Goal: Browse casually

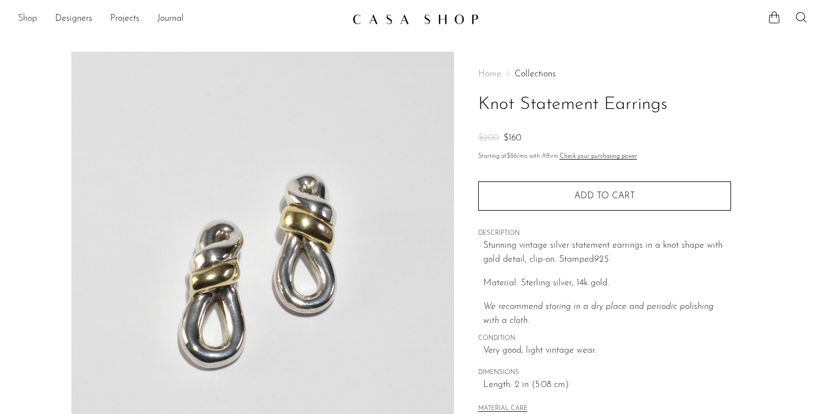
click at [26, 20] on link "Shop" at bounding box center [27, 19] width 19 height 15
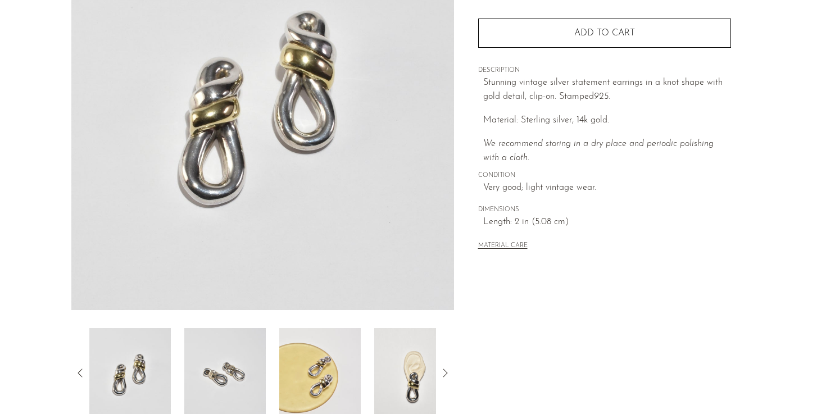
scroll to position [161, 0]
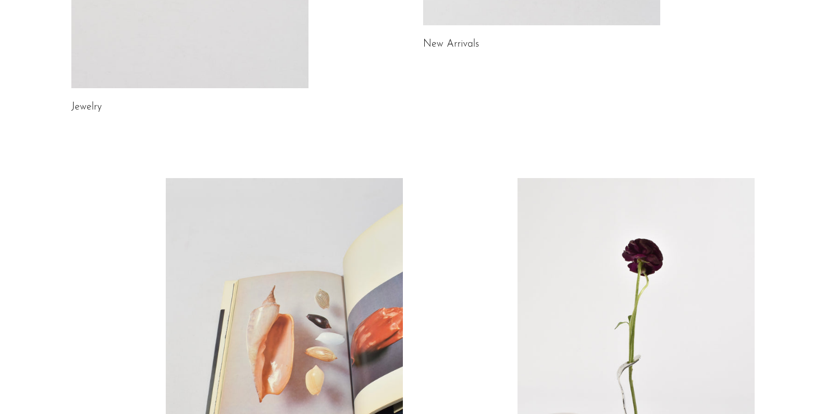
scroll to position [302, 0]
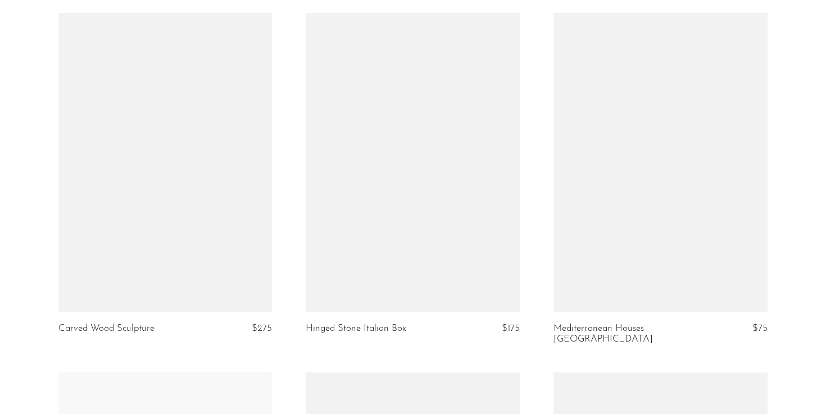
scroll to position [1145, 0]
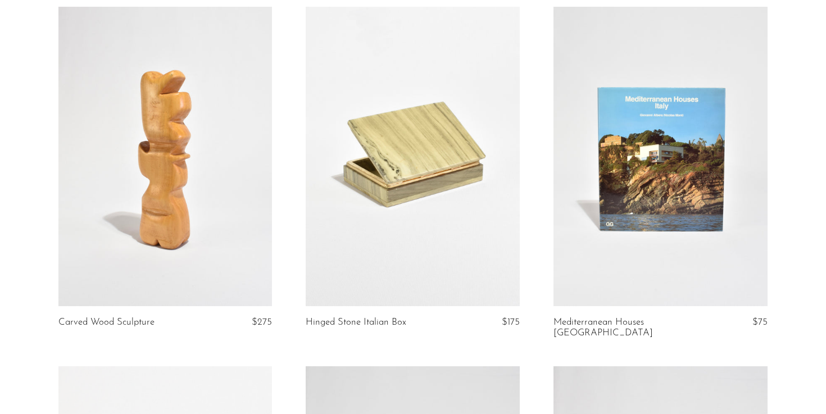
click at [773, 189] on article "Mediterranean Houses Italy $75" at bounding box center [661, 187] width 248 height 360
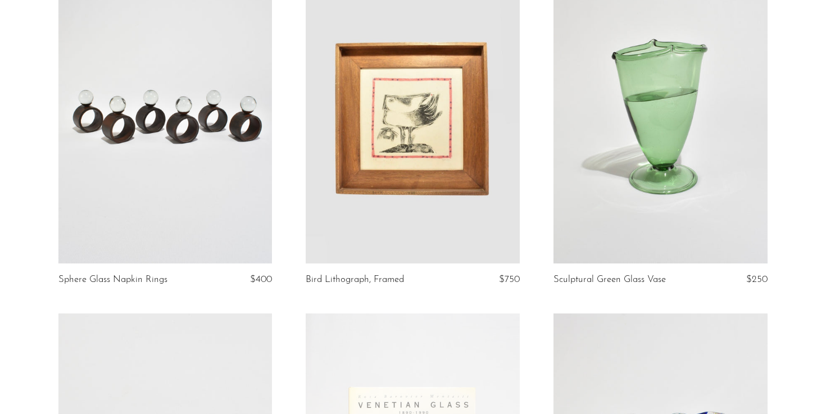
scroll to position [0, 0]
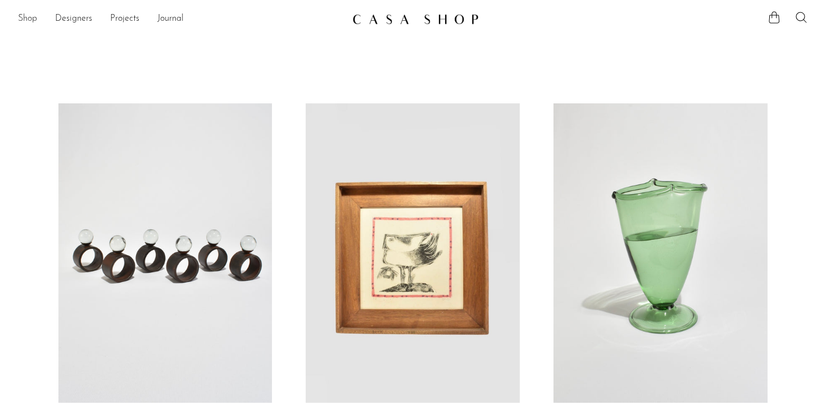
click at [34, 17] on link "Shop" at bounding box center [27, 19] width 19 height 15
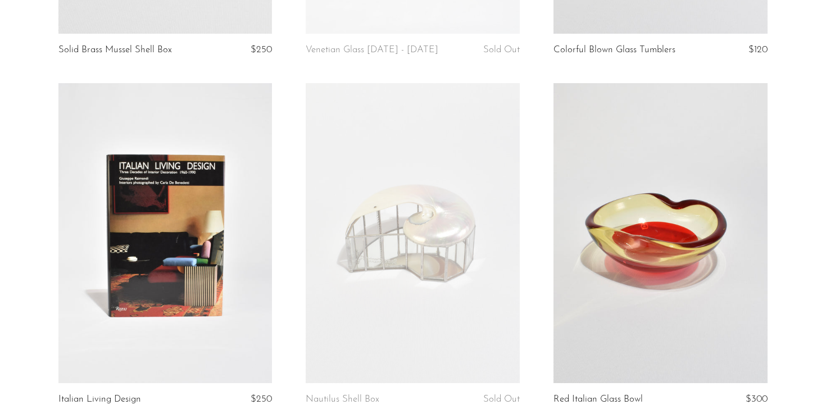
scroll to position [886, 0]
